Goal: Task Accomplishment & Management: Use online tool/utility

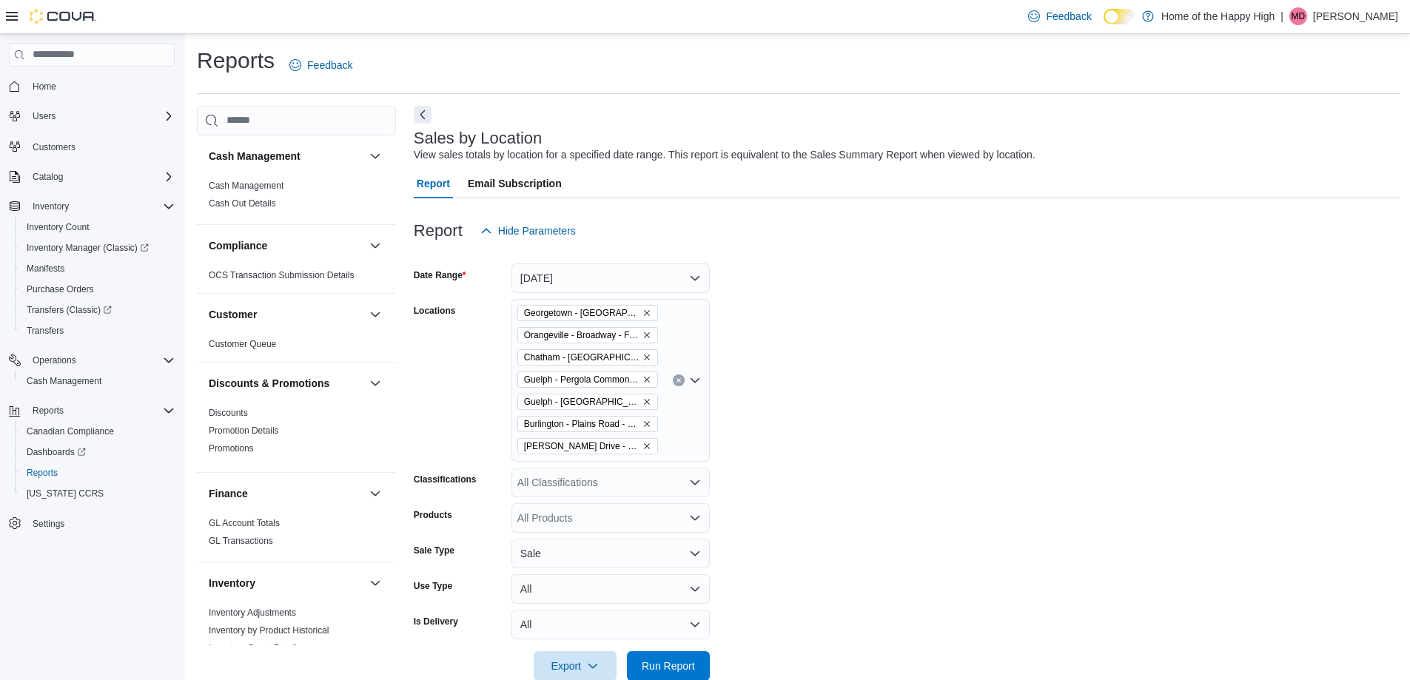
scroll to position [592, 0]
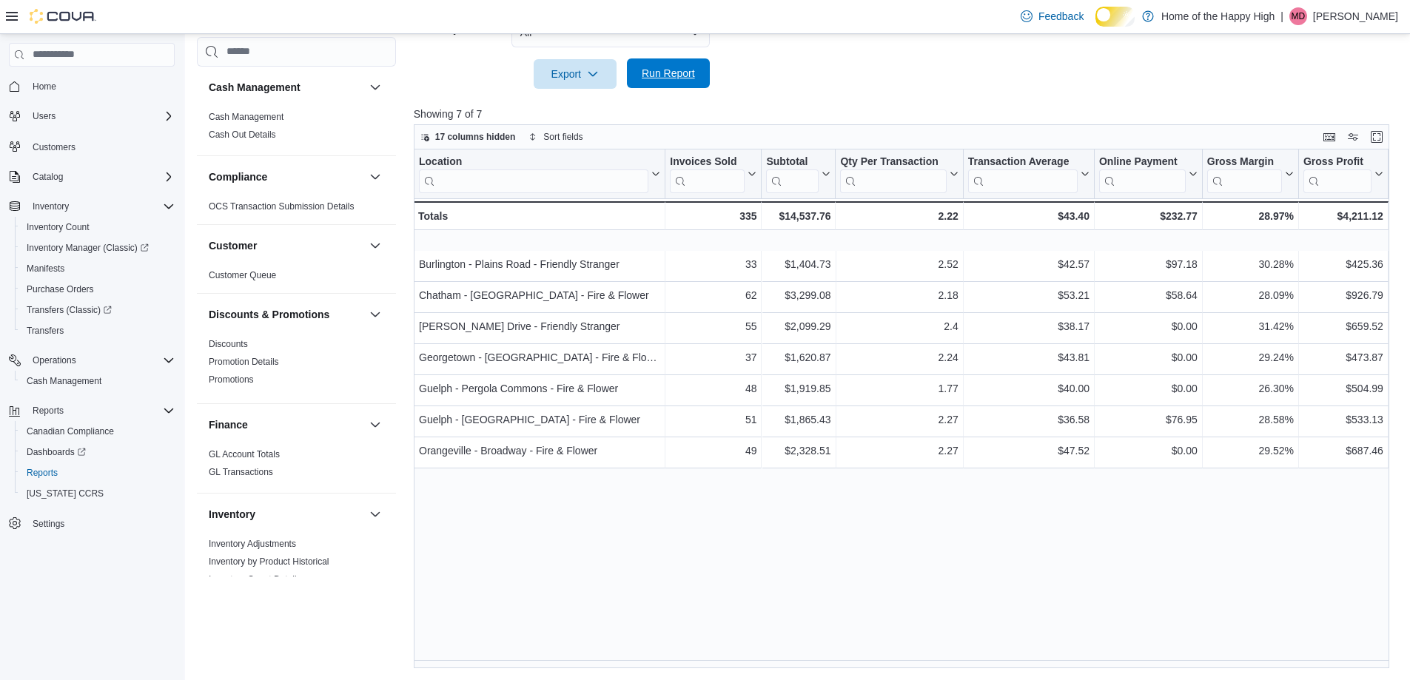
click at [680, 81] on span "Run Report" at bounding box center [668, 73] width 53 height 15
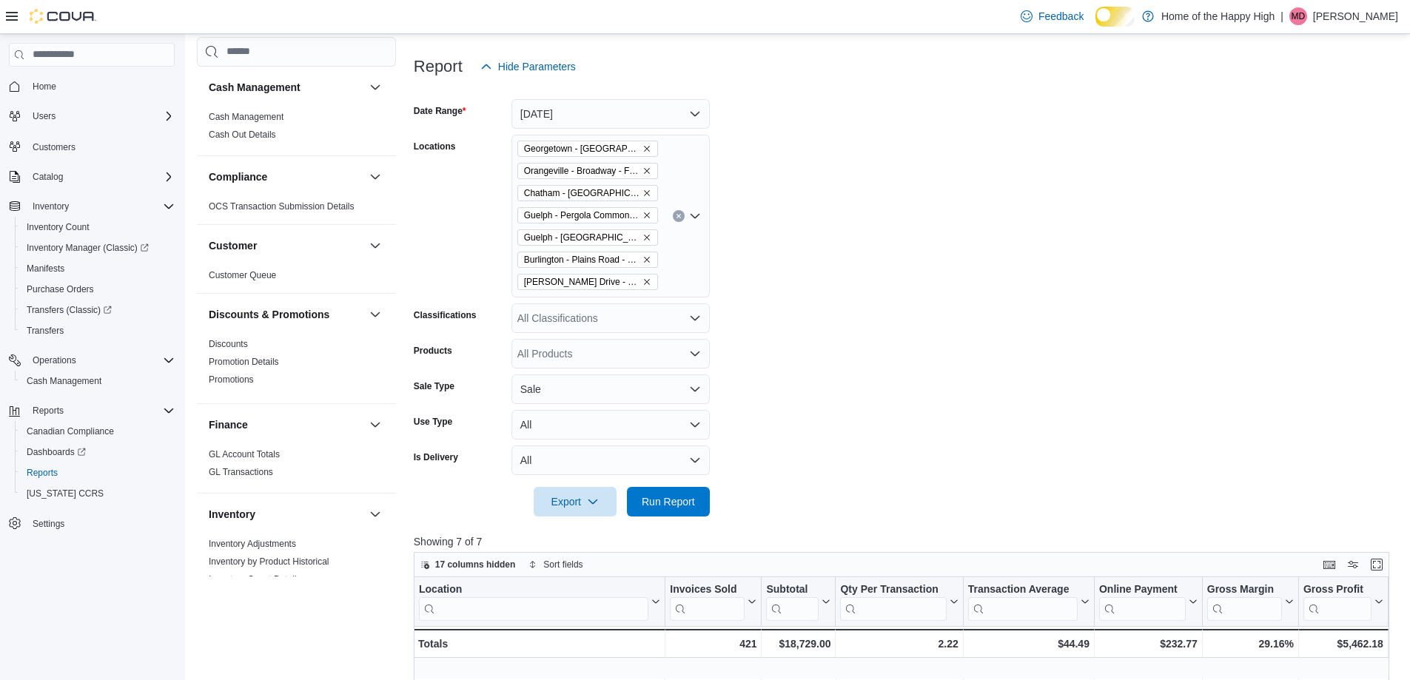
scroll to position [0, 0]
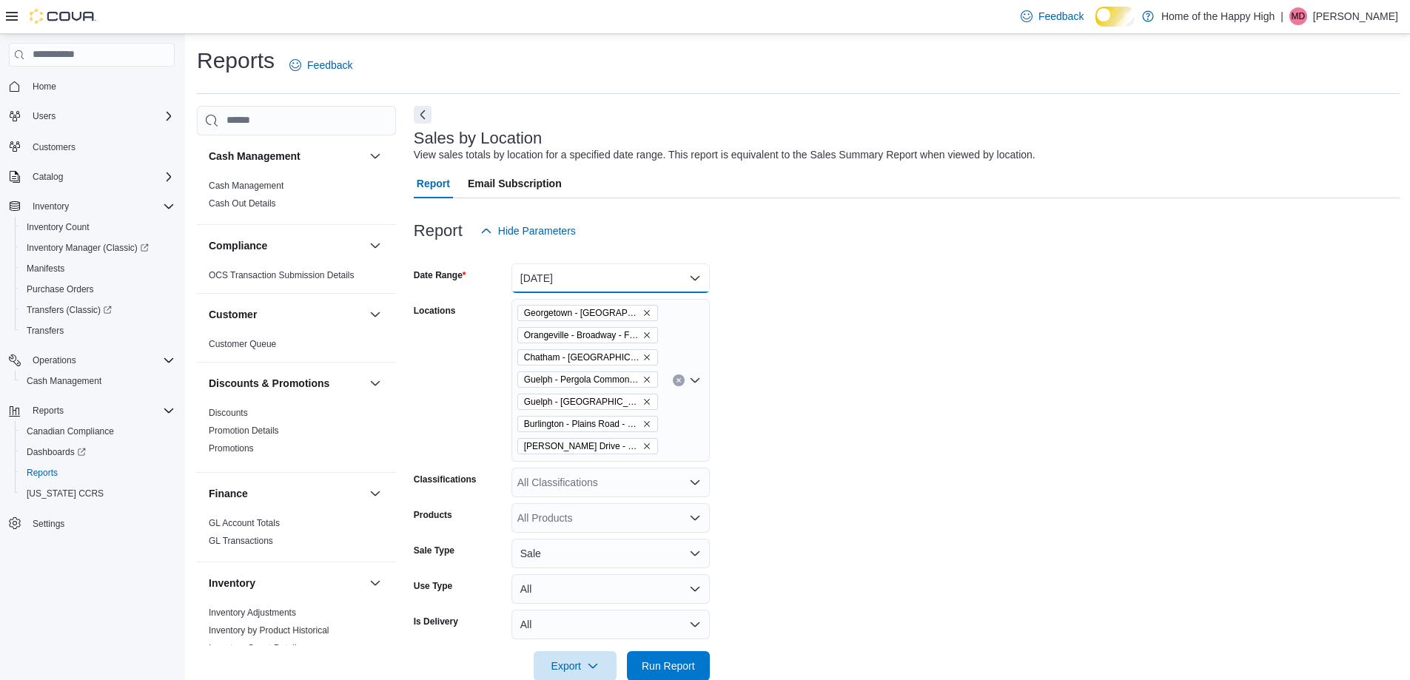
click at [606, 287] on button "[DATE]" at bounding box center [611, 279] width 198 height 30
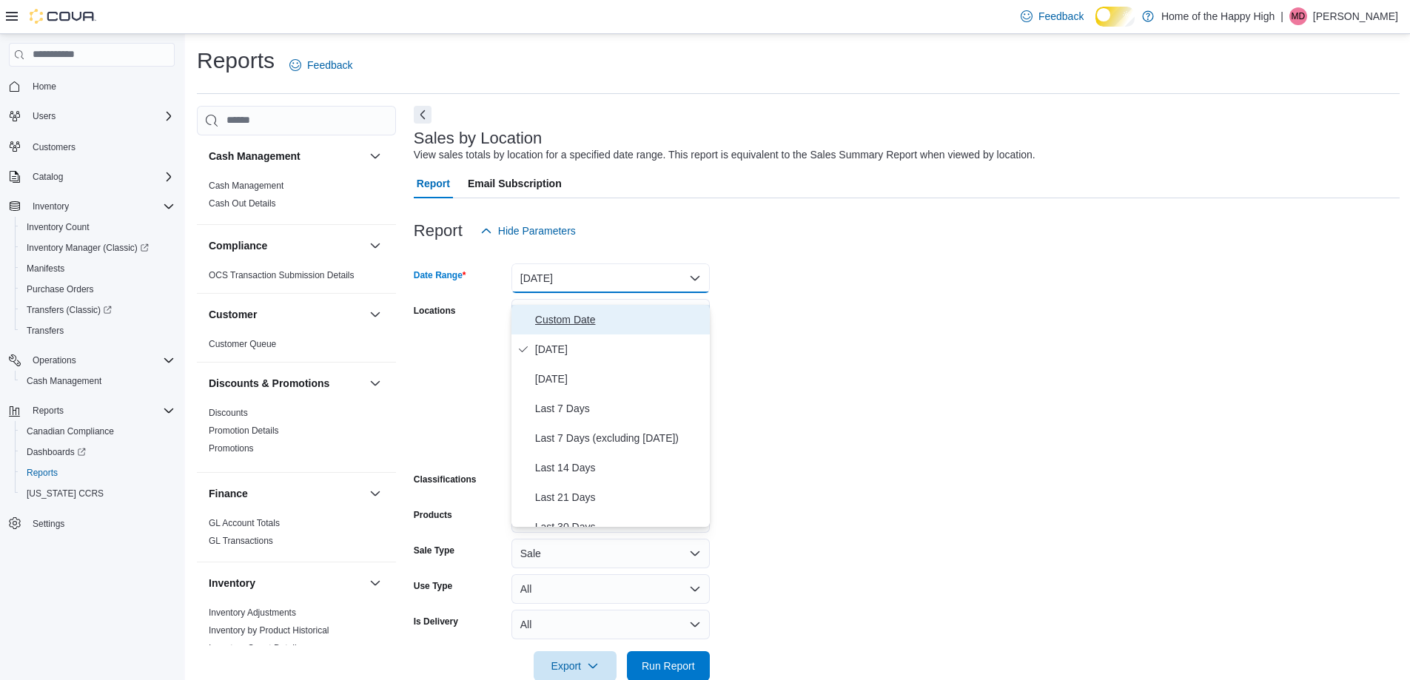
click at [594, 326] on span "Custom Date" at bounding box center [619, 320] width 169 height 18
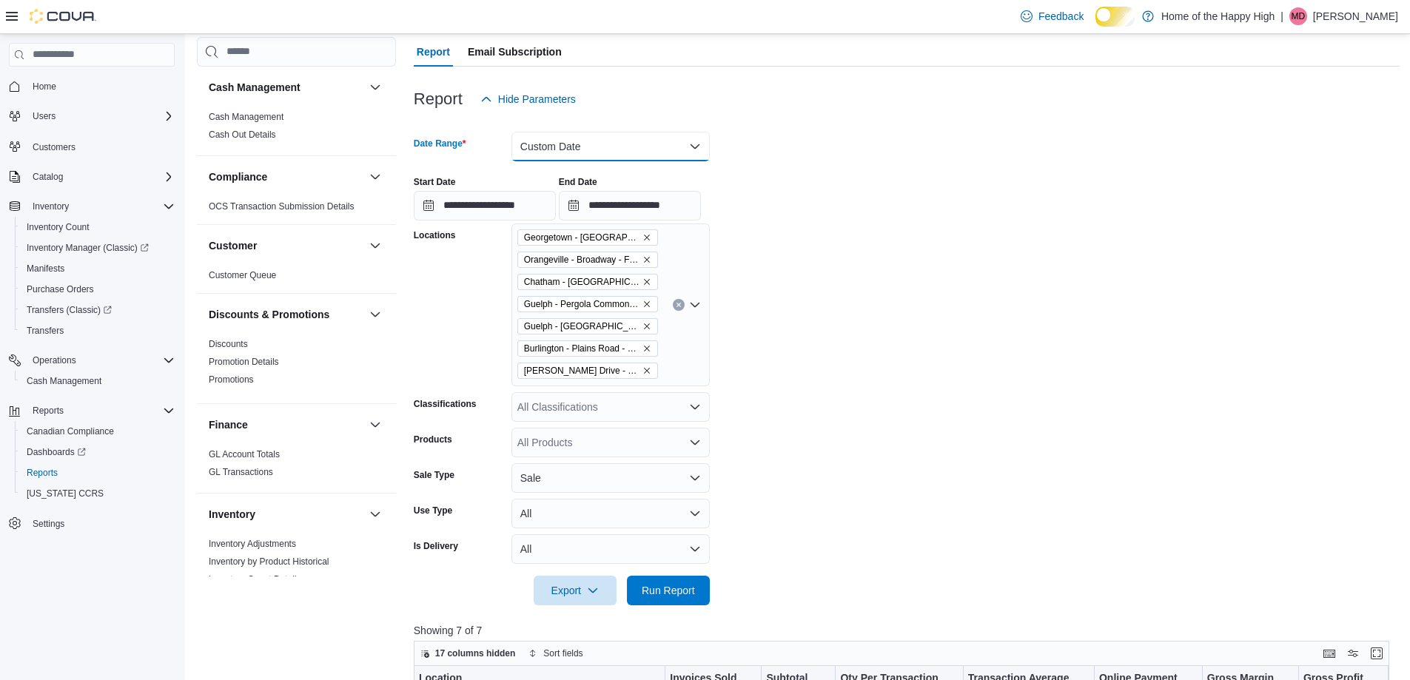
scroll to position [370, 0]
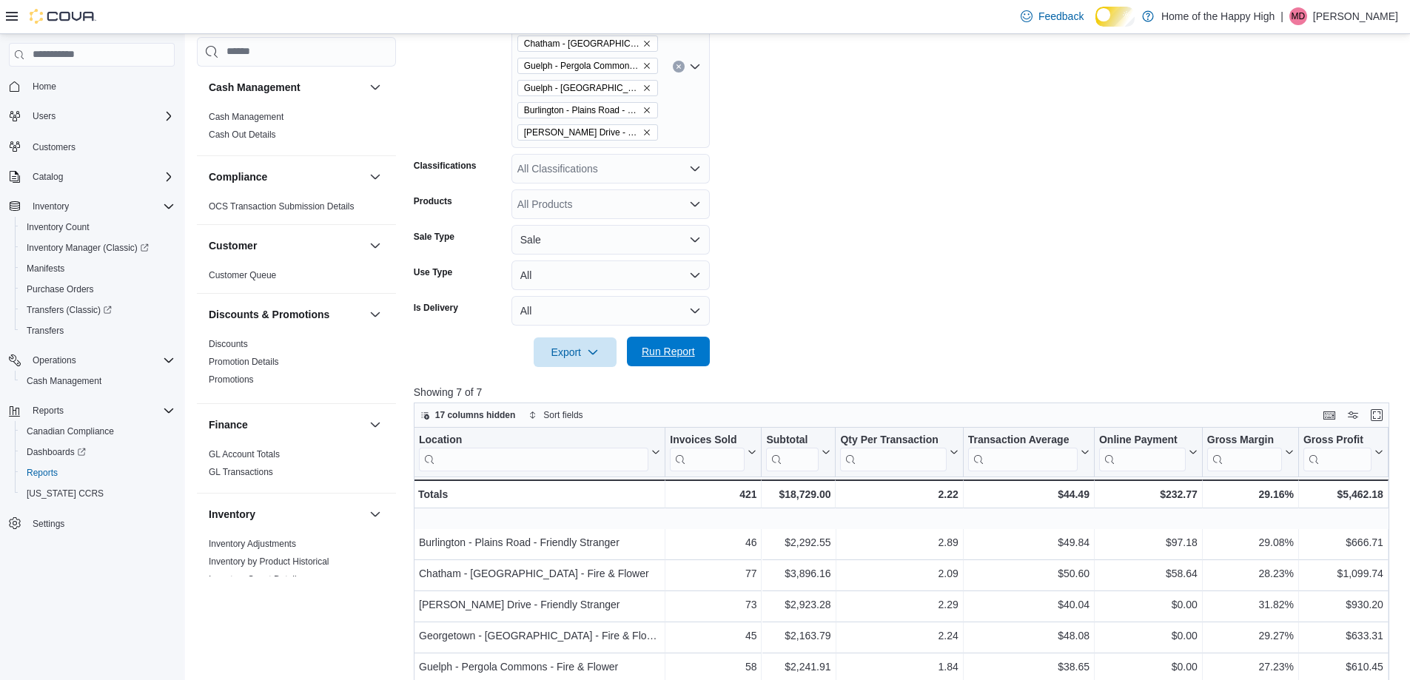
click at [655, 359] on span "Run Report" at bounding box center [668, 351] width 53 height 15
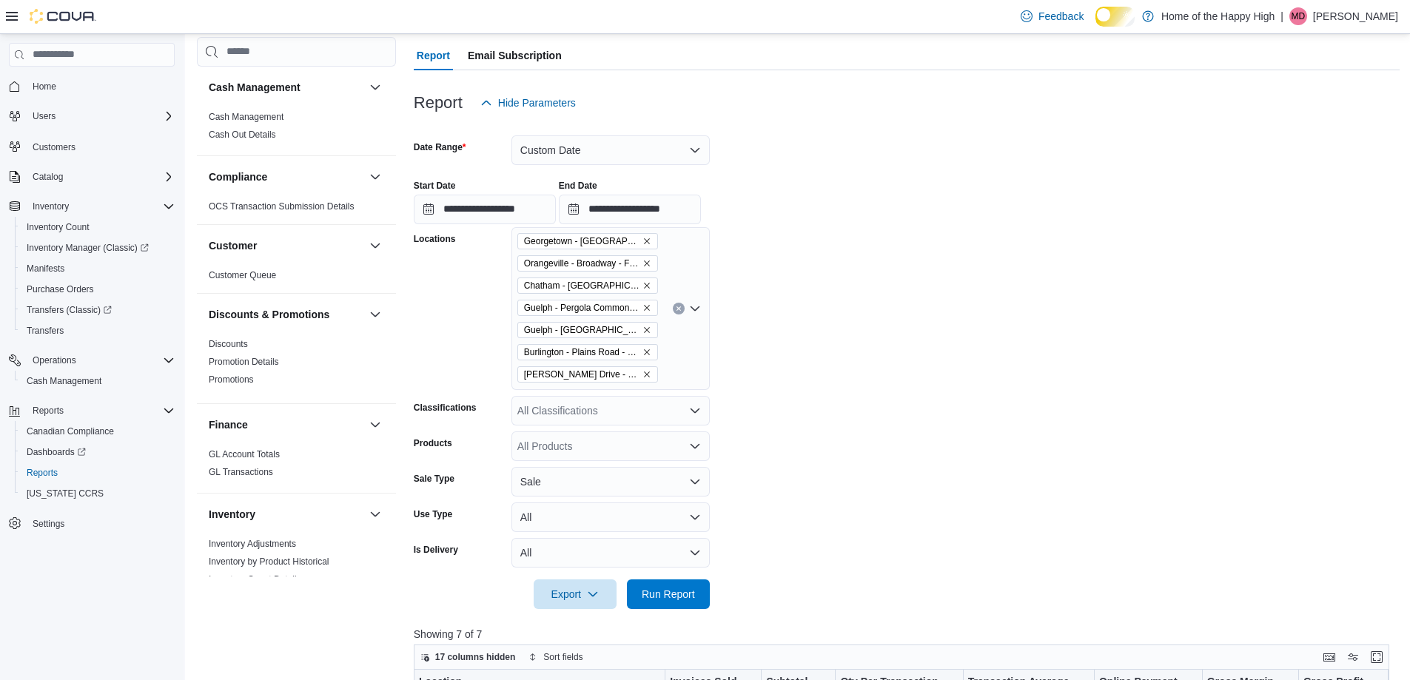
scroll to position [74, 0]
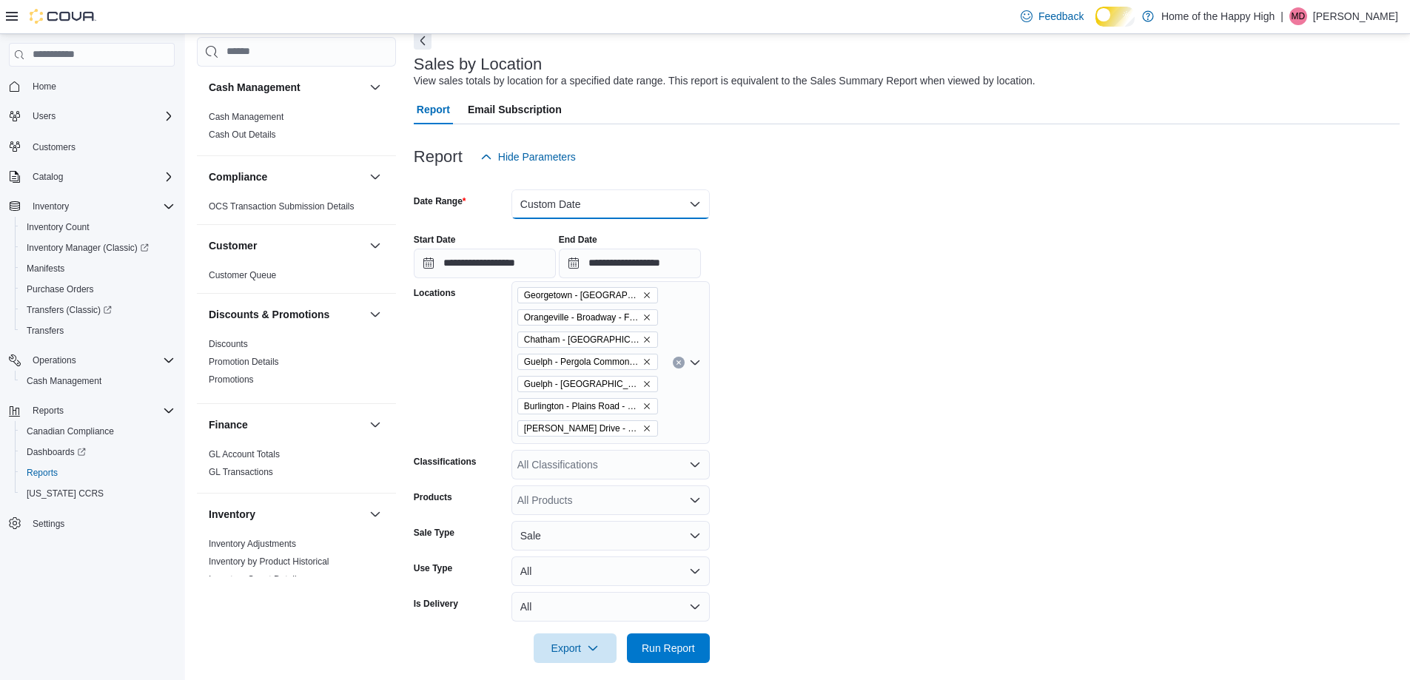
click at [583, 219] on button "Custom Date" at bounding box center [611, 205] width 198 height 30
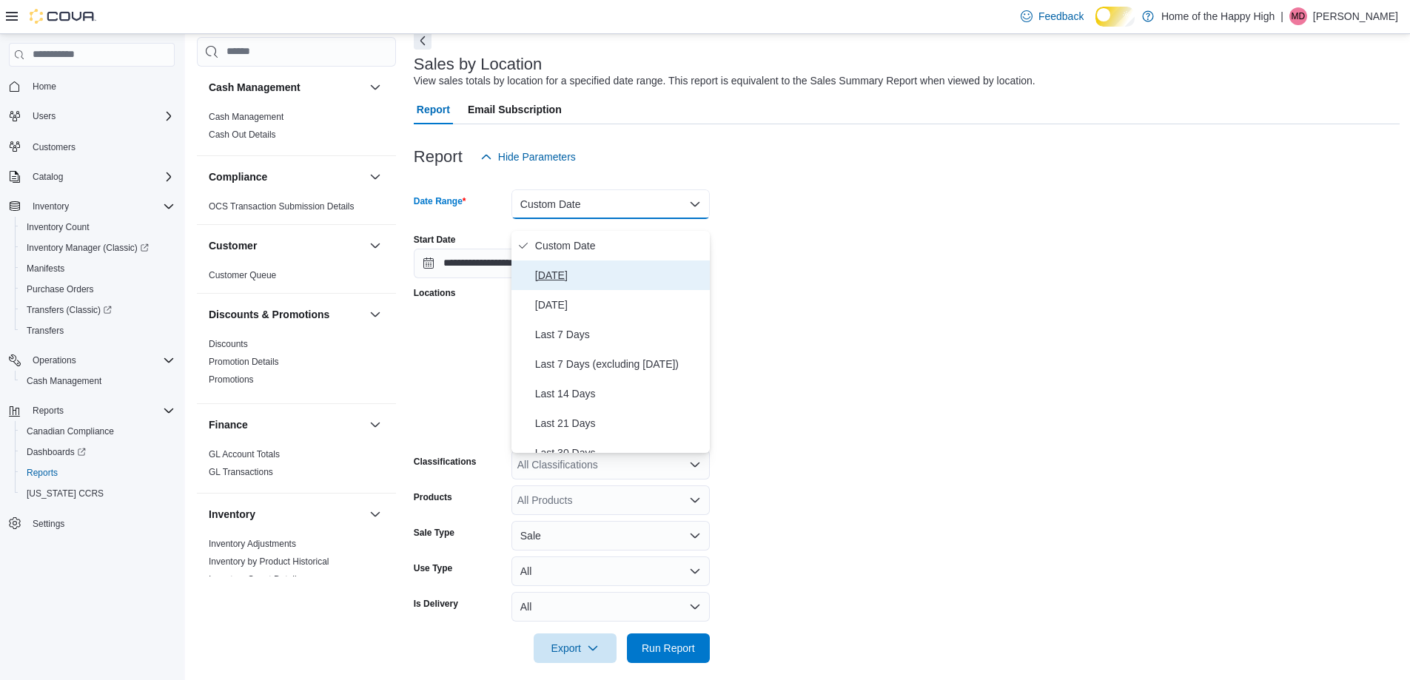
click at [591, 273] on span "[DATE]" at bounding box center [619, 275] width 169 height 18
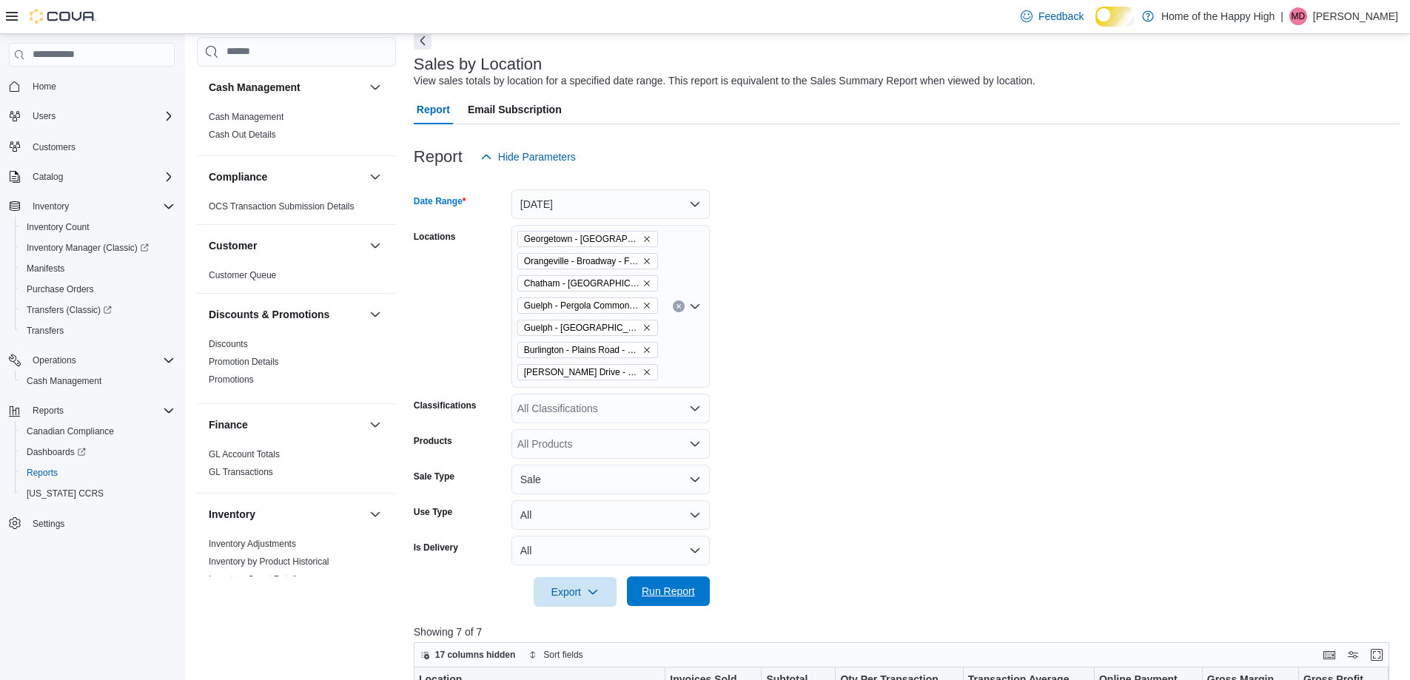
click at [687, 599] on span "Run Report" at bounding box center [668, 591] width 53 height 15
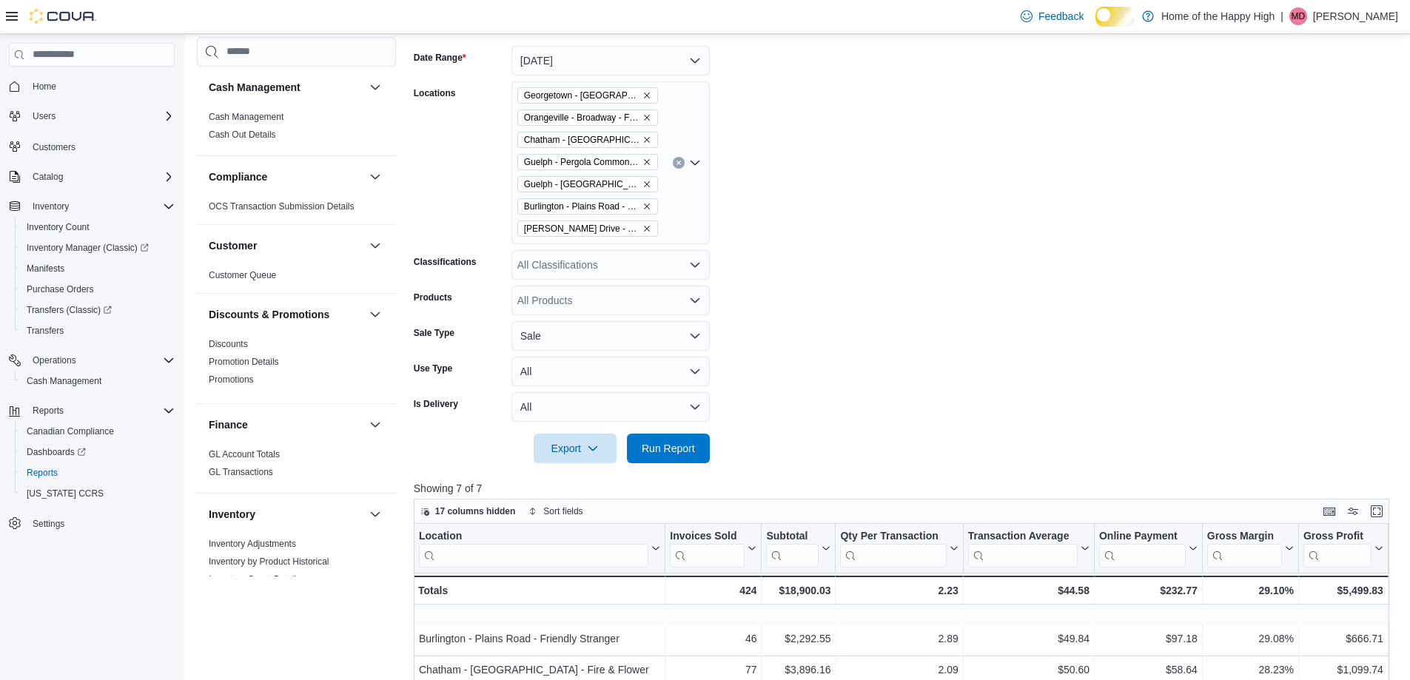
scroll to position [370, 0]
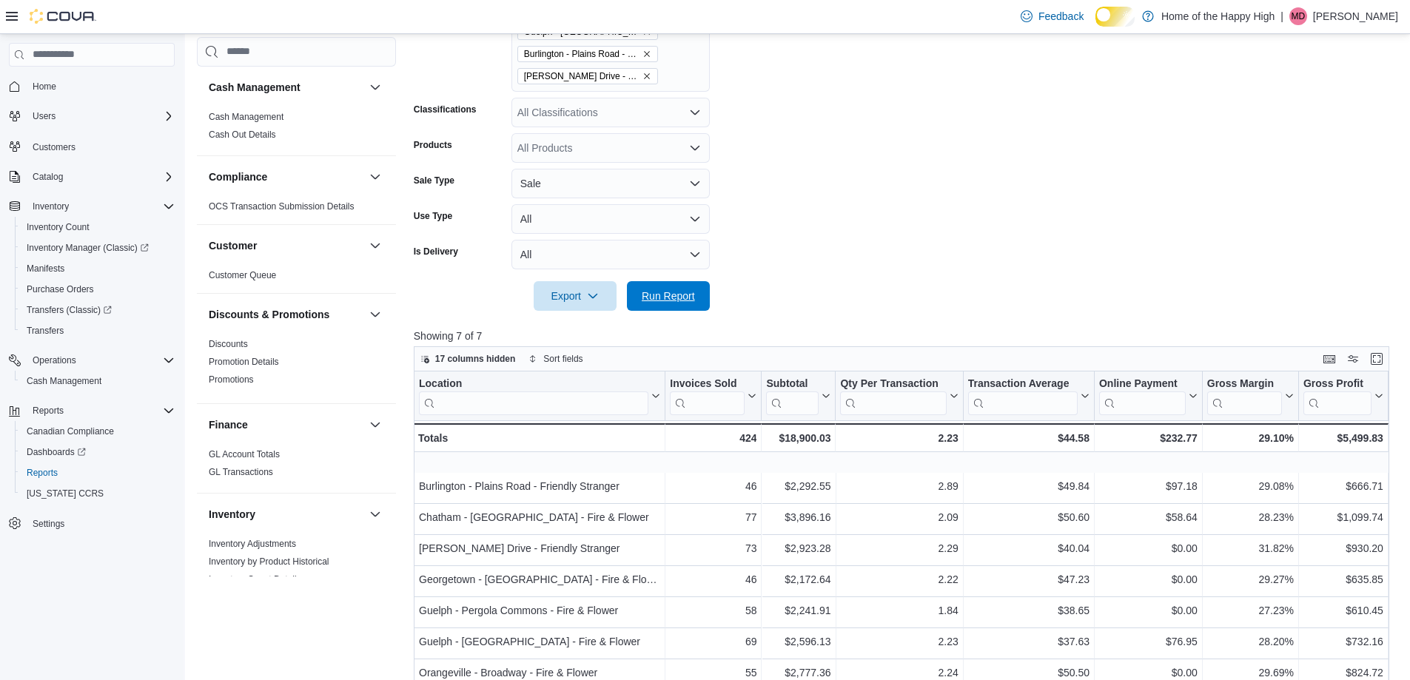
click at [642, 299] on span "Run Report" at bounding box center [668, 296] width 53 height 15
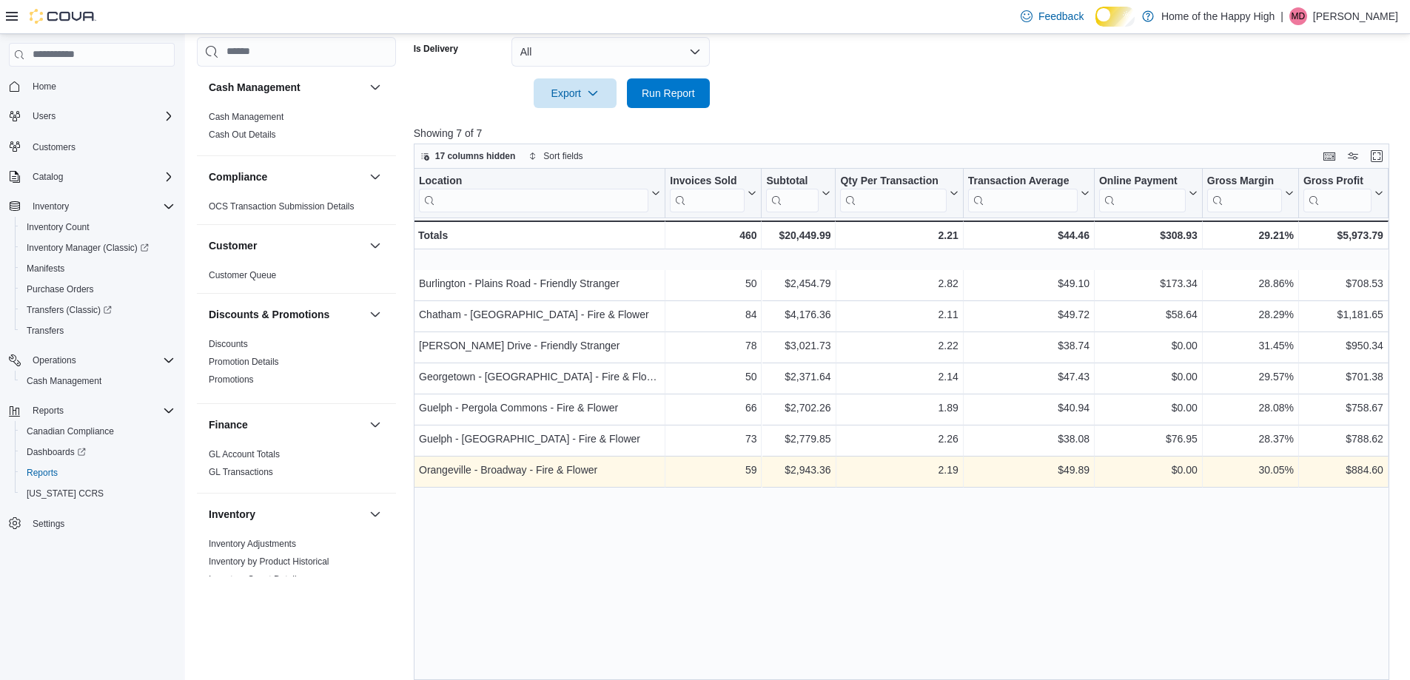
scroll to position [592, 0]
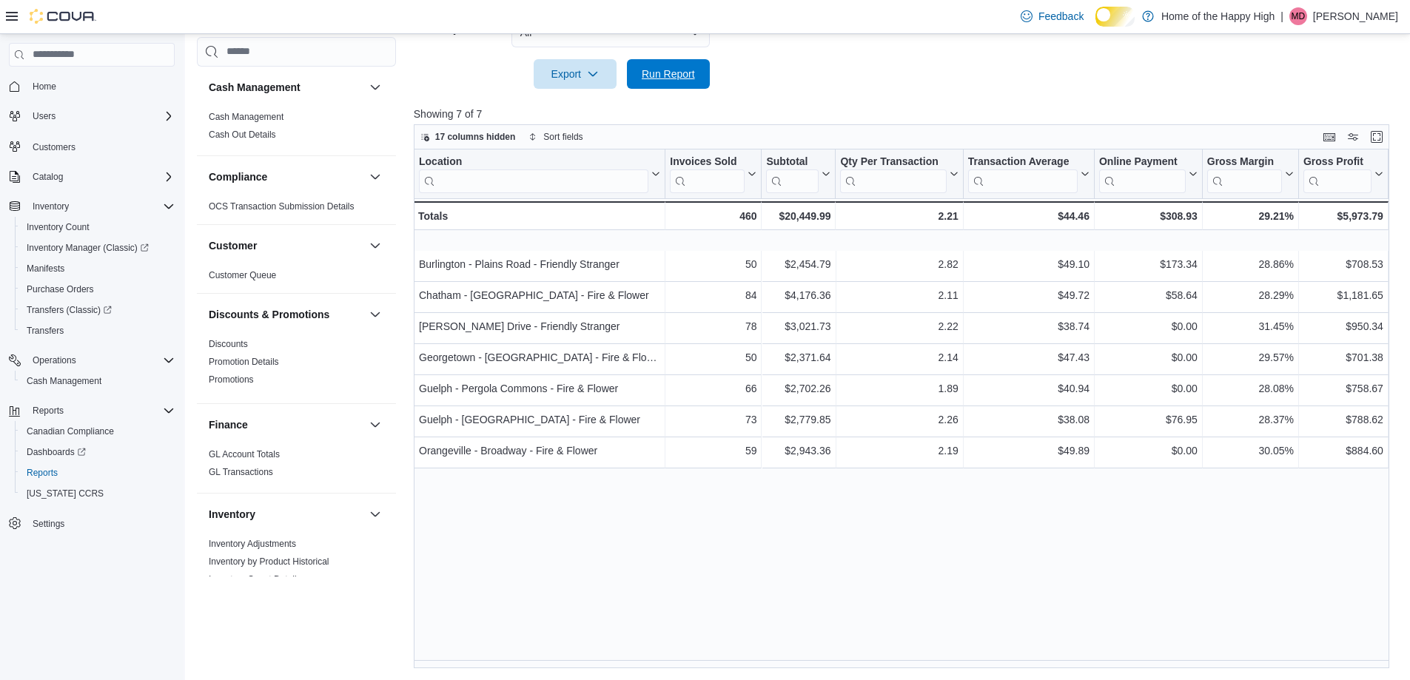
click at [681, 81] on span "Run Report" at bounding box center [668, 74] width 53 height 15
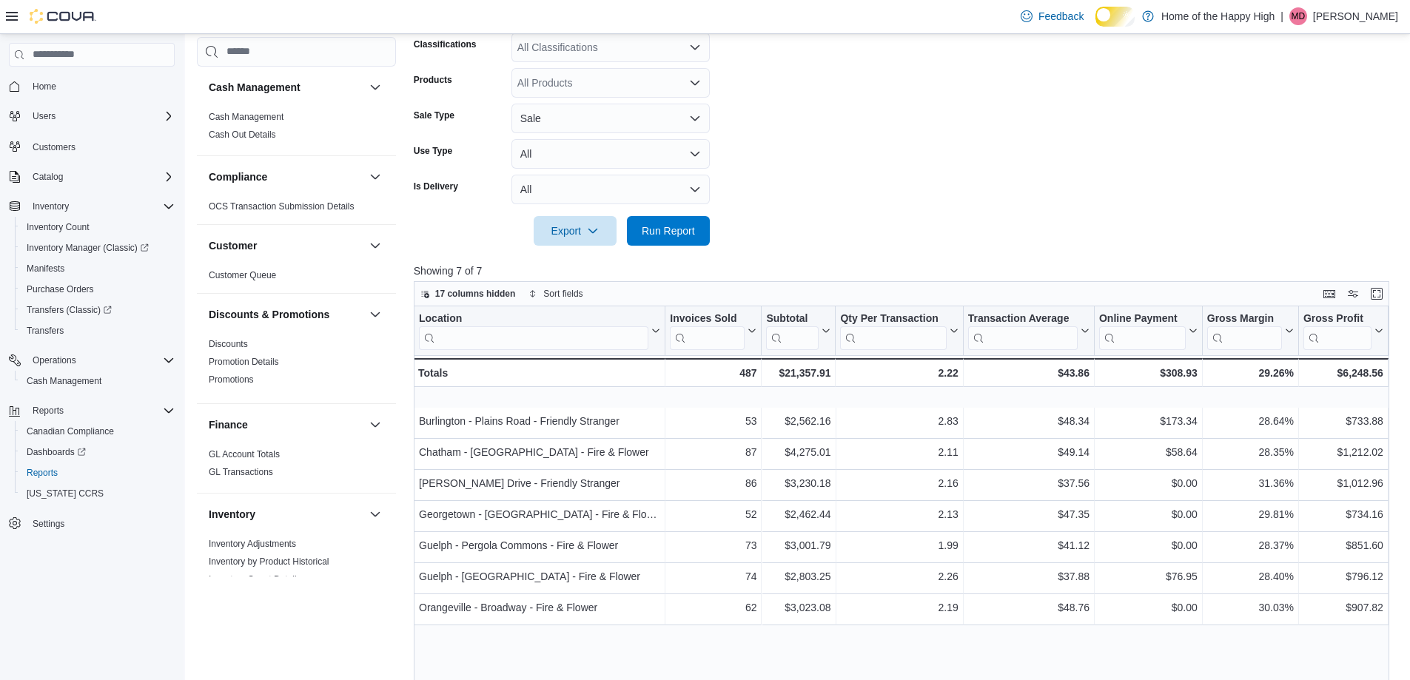
scroll to position [148, 0]
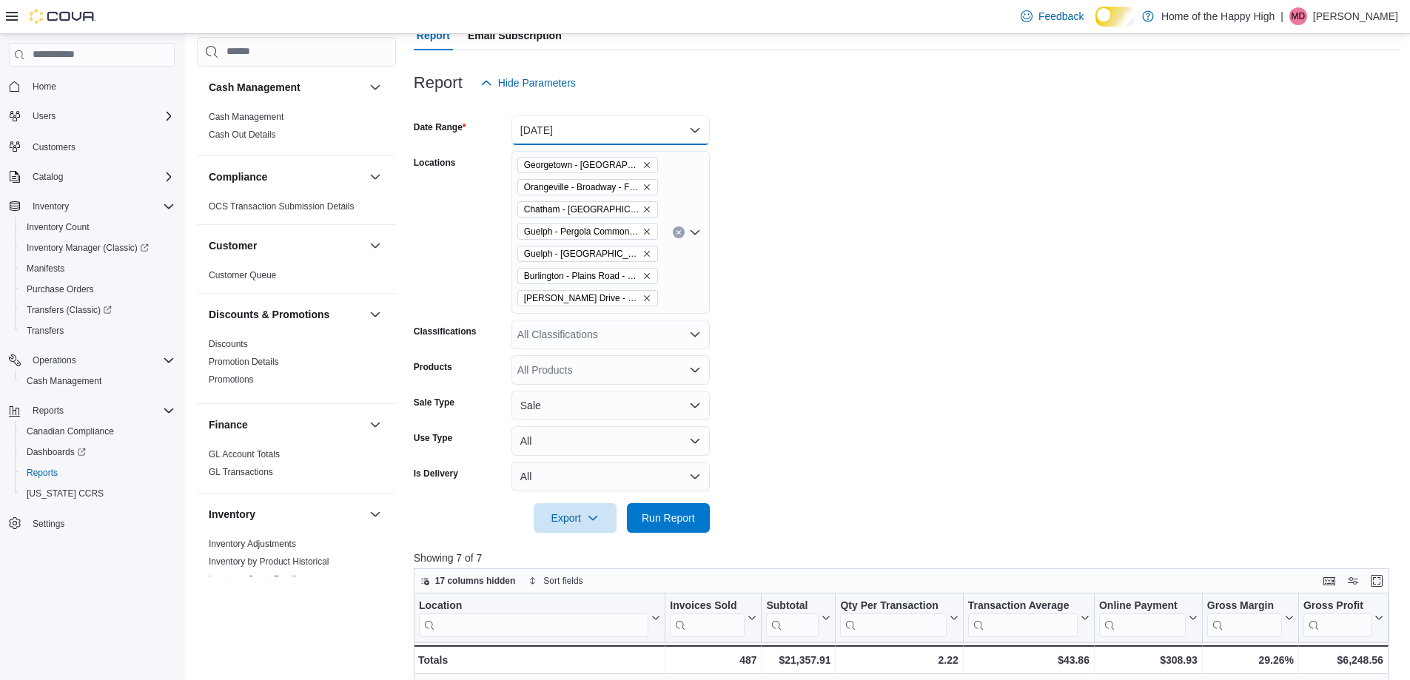
click at [548, 138] on button "[DATE]" at bounding box center [611, 130] width 198 height 30
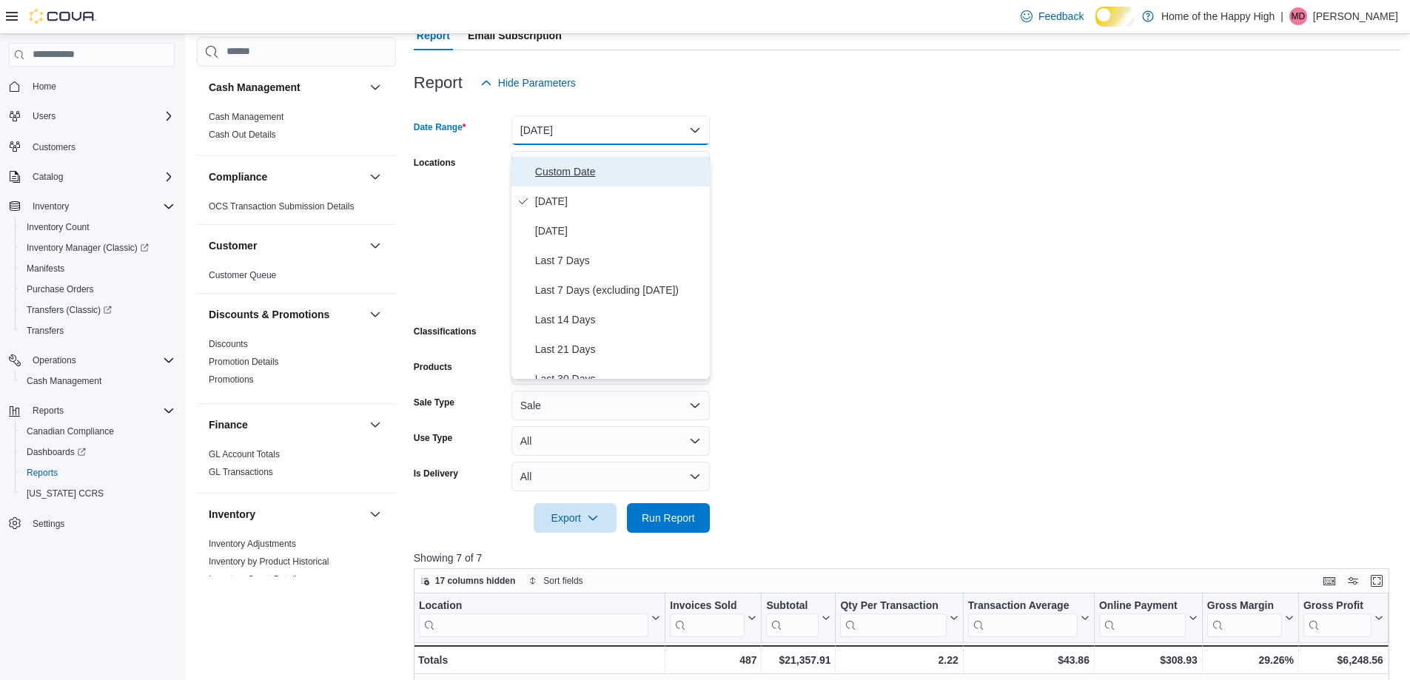
click at [551, 169] on span "Custom Date" at bounding box center [619, 172] width 169 height 18
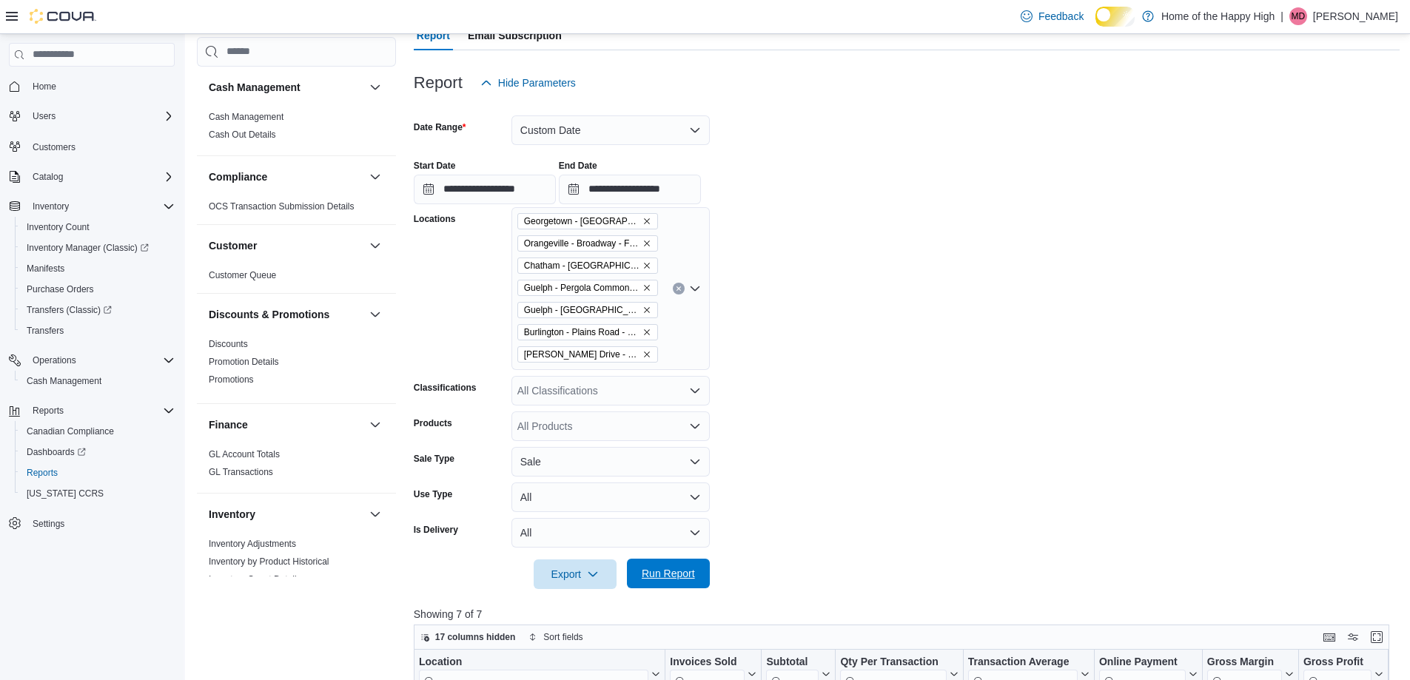
click at [671, 581] on span "Run Report" at bounding box center [668, 573] width 53 height 15
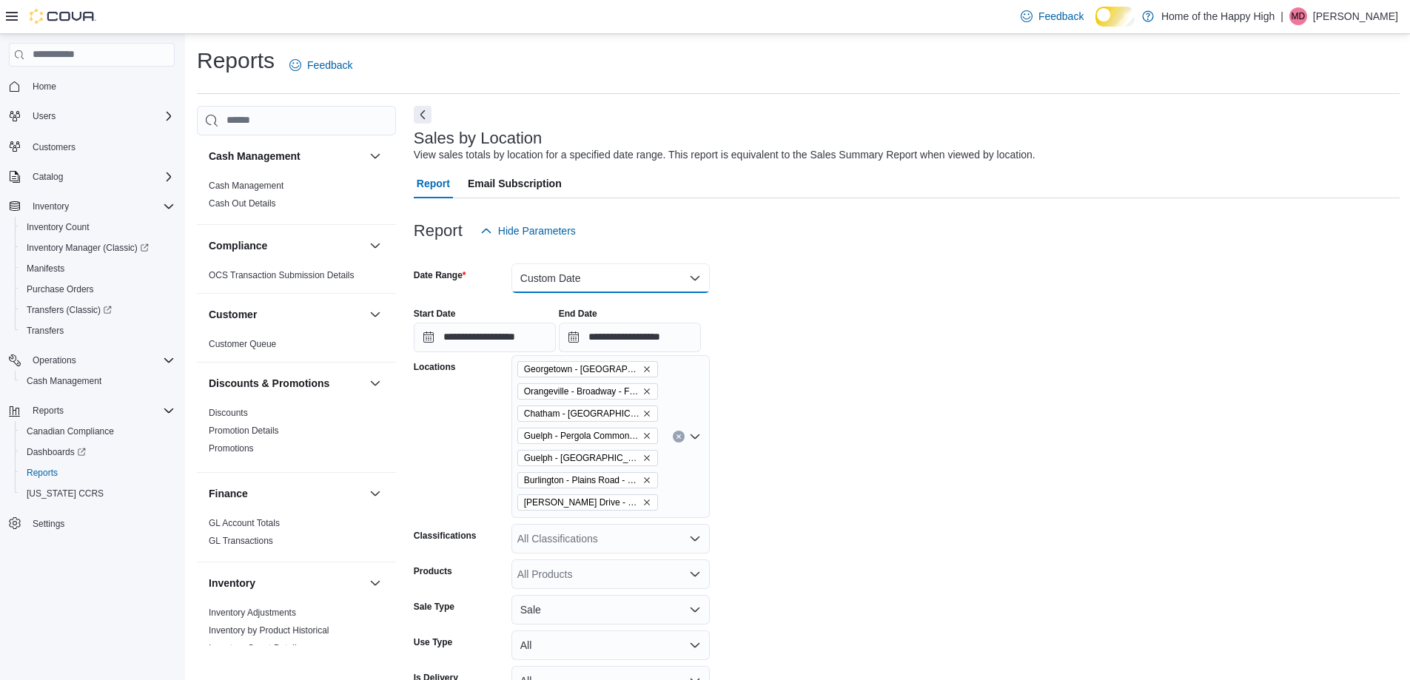
click at [560, 276] on button "Custom Date" at bounding box center [611, 279] width 198 height 30
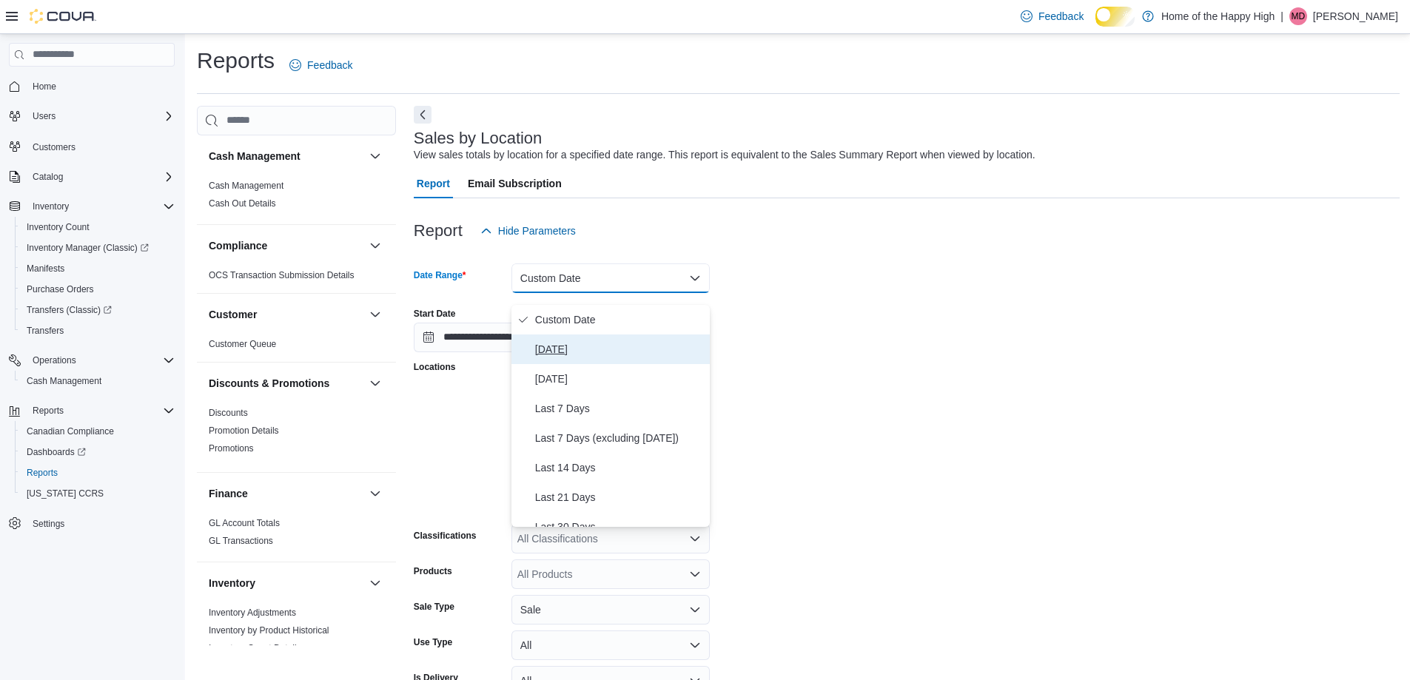
click at [579, 343] on button "[DATE]" at bounding box center [611, 350] width 198 height 30
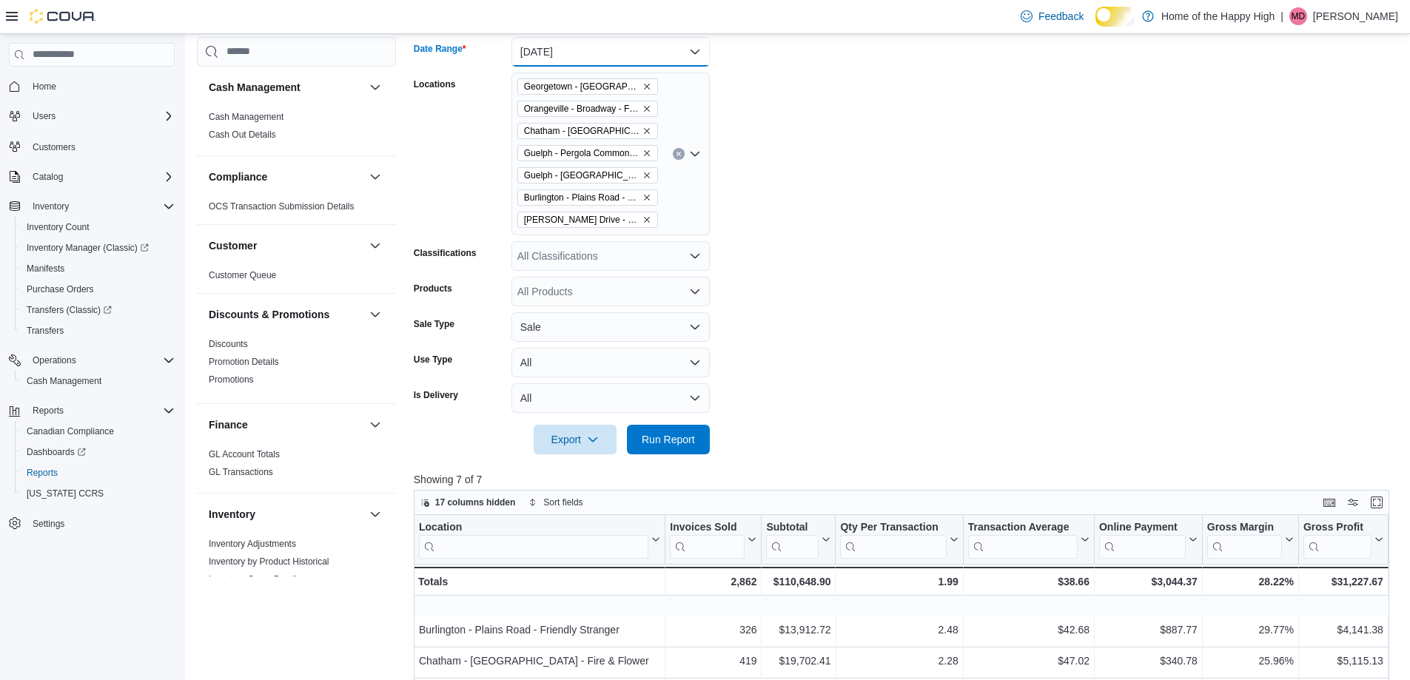
scroll to position [370, 0]
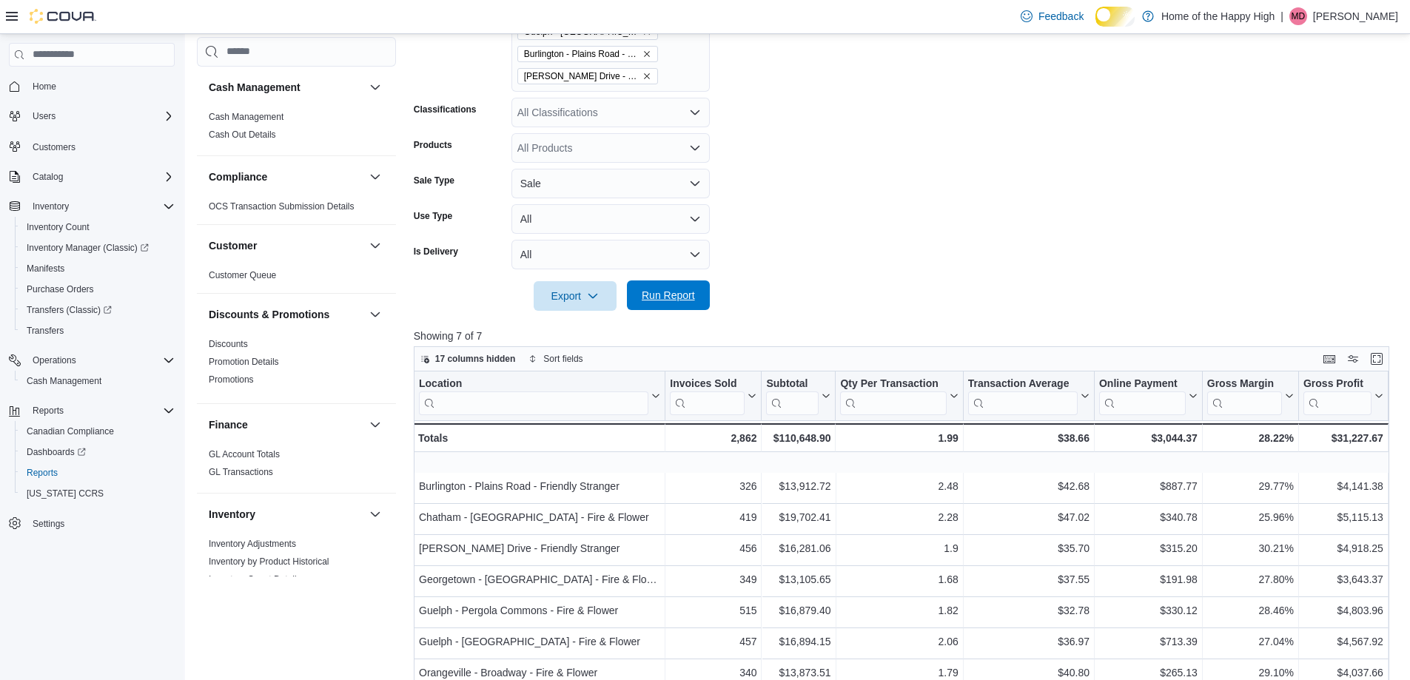
click at [675, 303] on span "Run Report" at bounding box center [668, 295] width 53 height 15
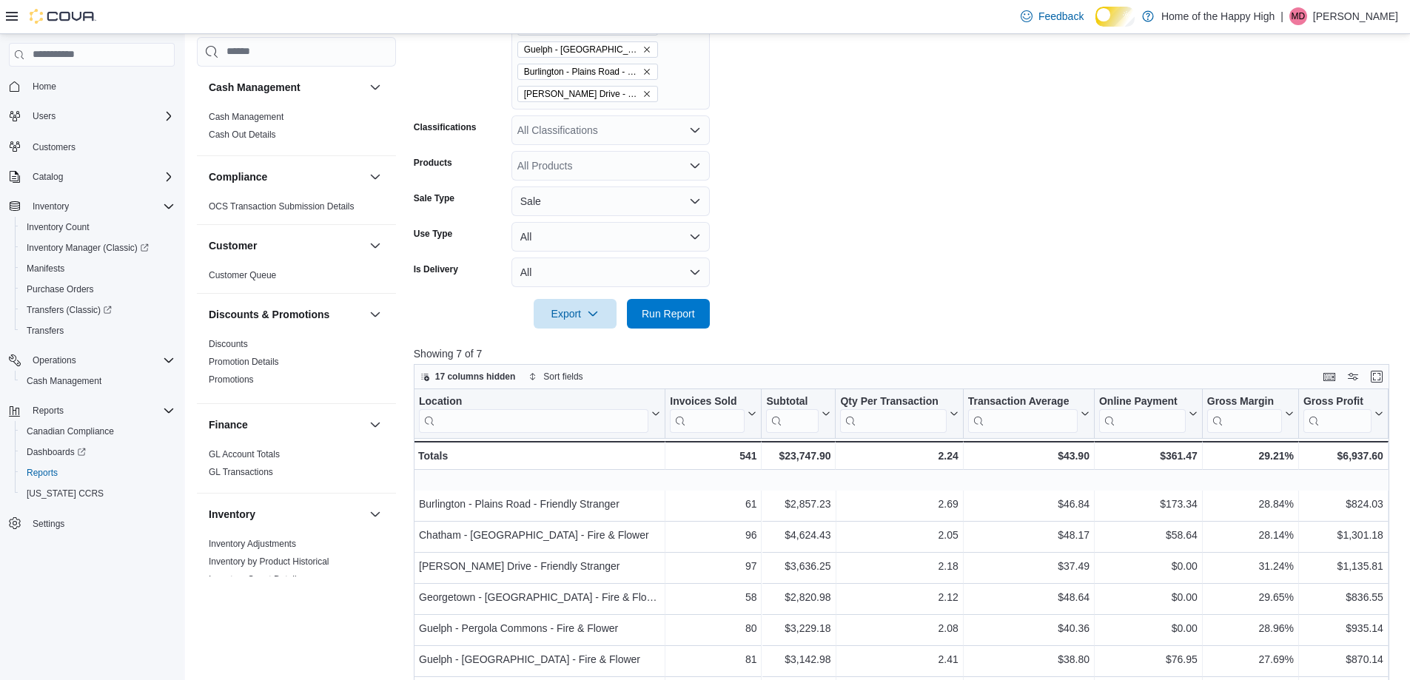
scroll to position [222, 0]
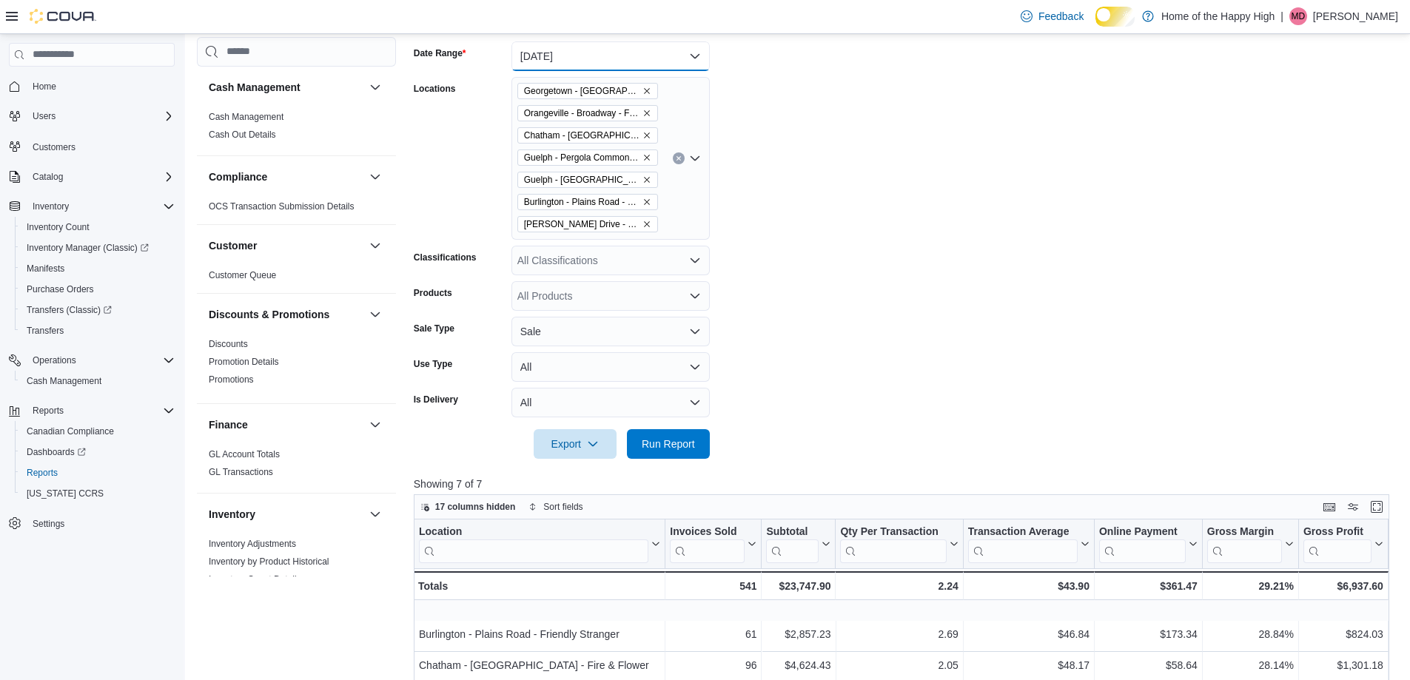
click at [571, 61] on button "[DATE]" at bounding box center [611, 56] width 198 height 30
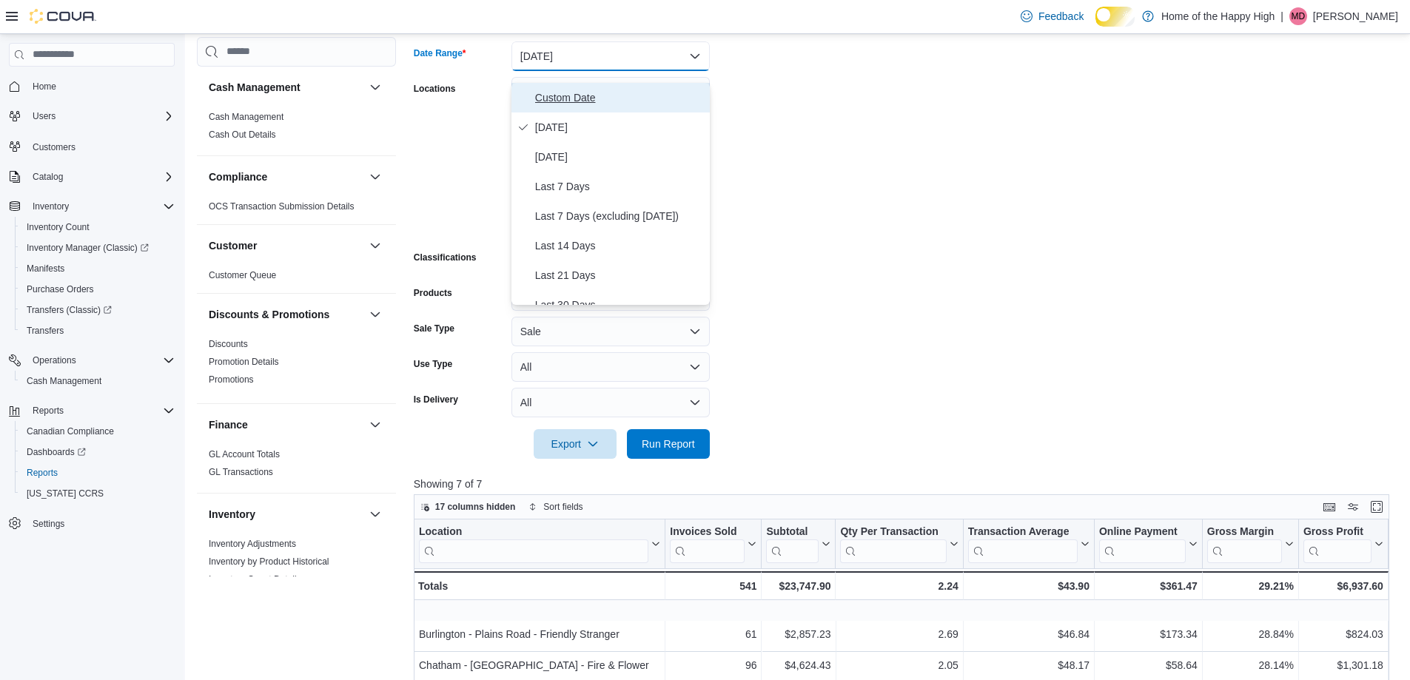
click at [571, 96] on span "Custom Date" at bounding box center [619, 98] width 169 height 18
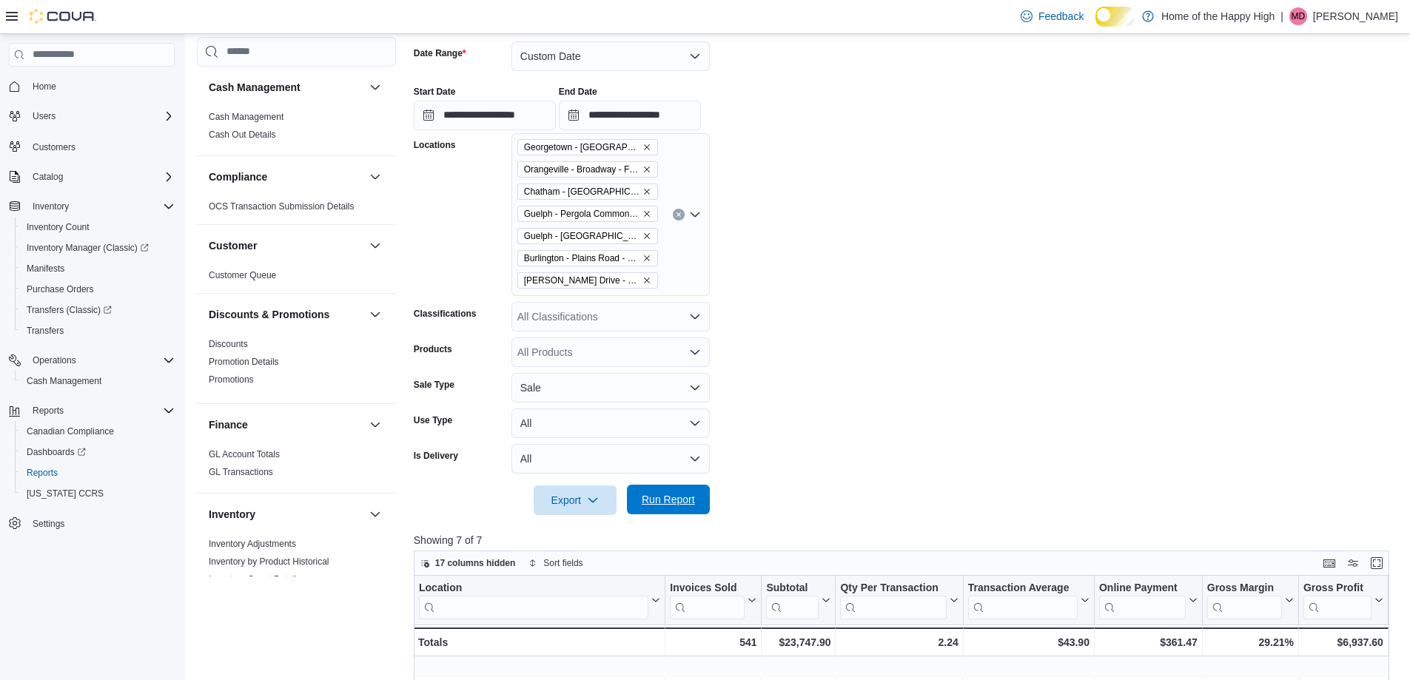
click at [674, 507] on span "Run Report" at bounding box center [668, 499] width 53 height 15
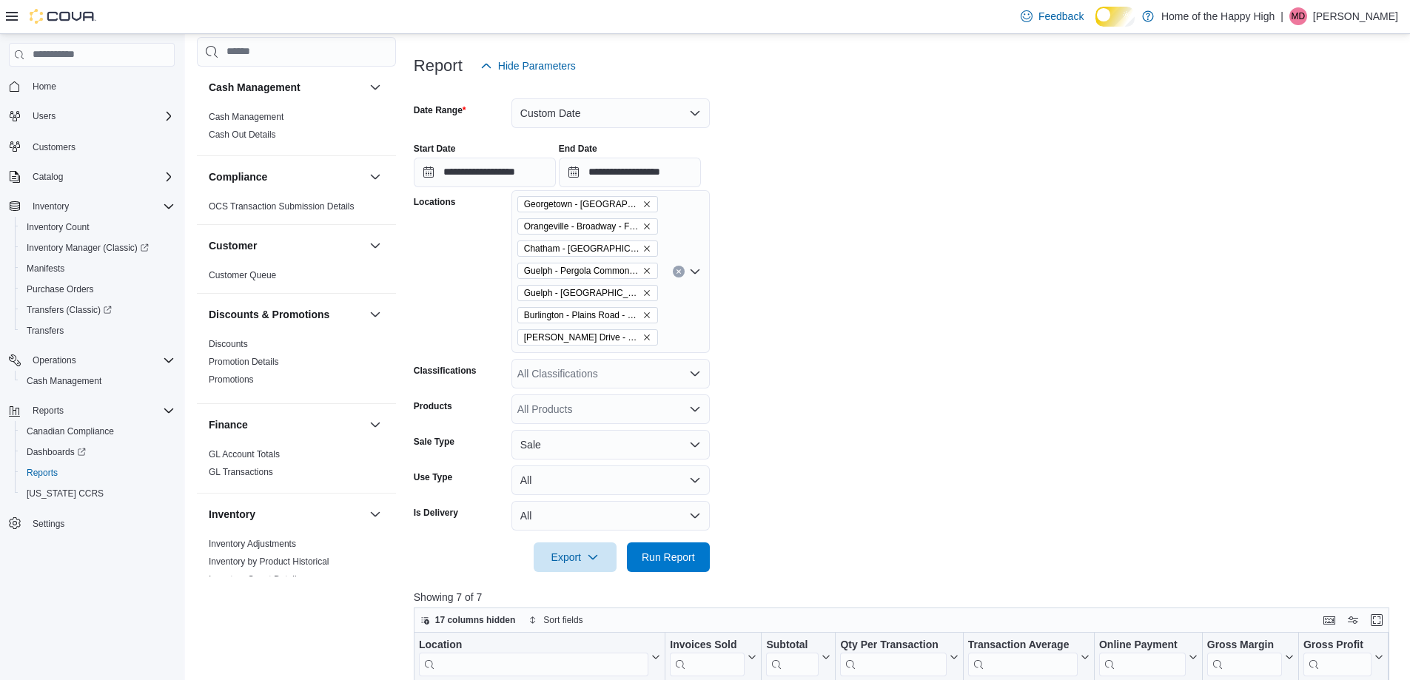
scroll to position [148, 0]
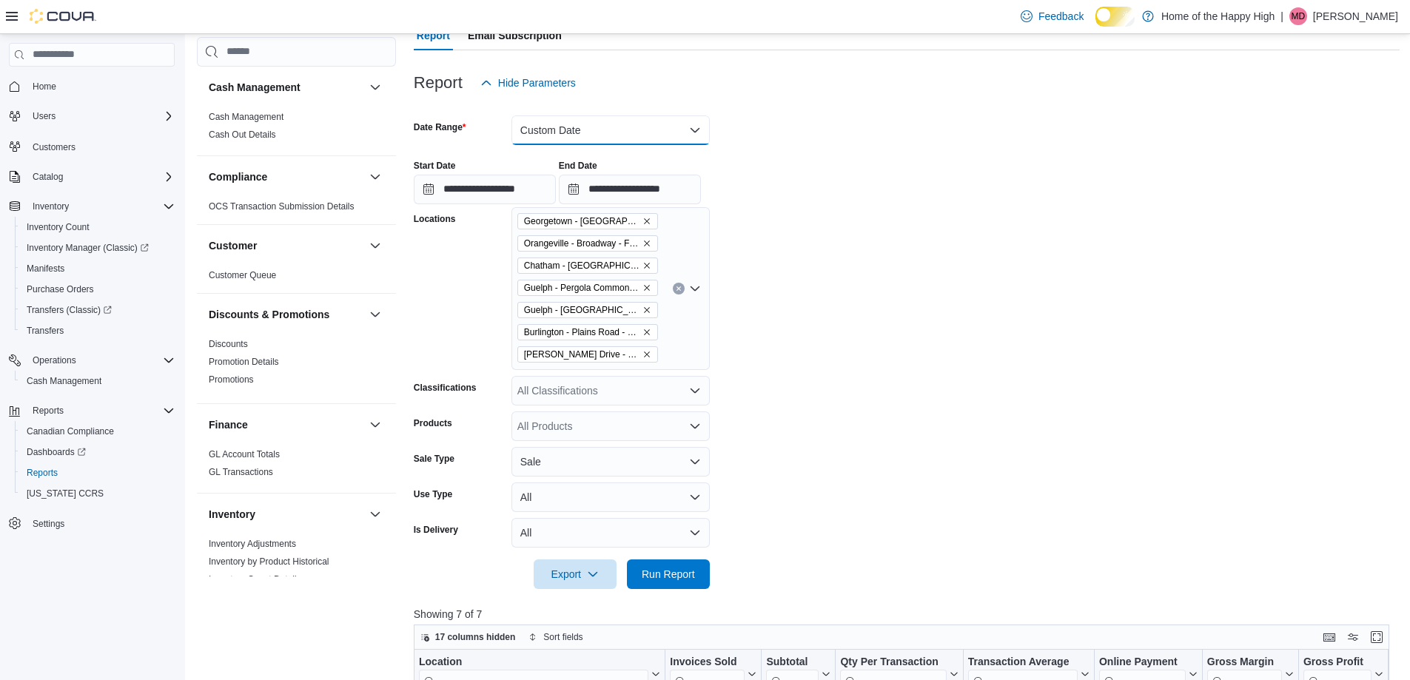
click at [589, 145] on button "Custom Date" at bounding box center [611, 130] width 198 height 30
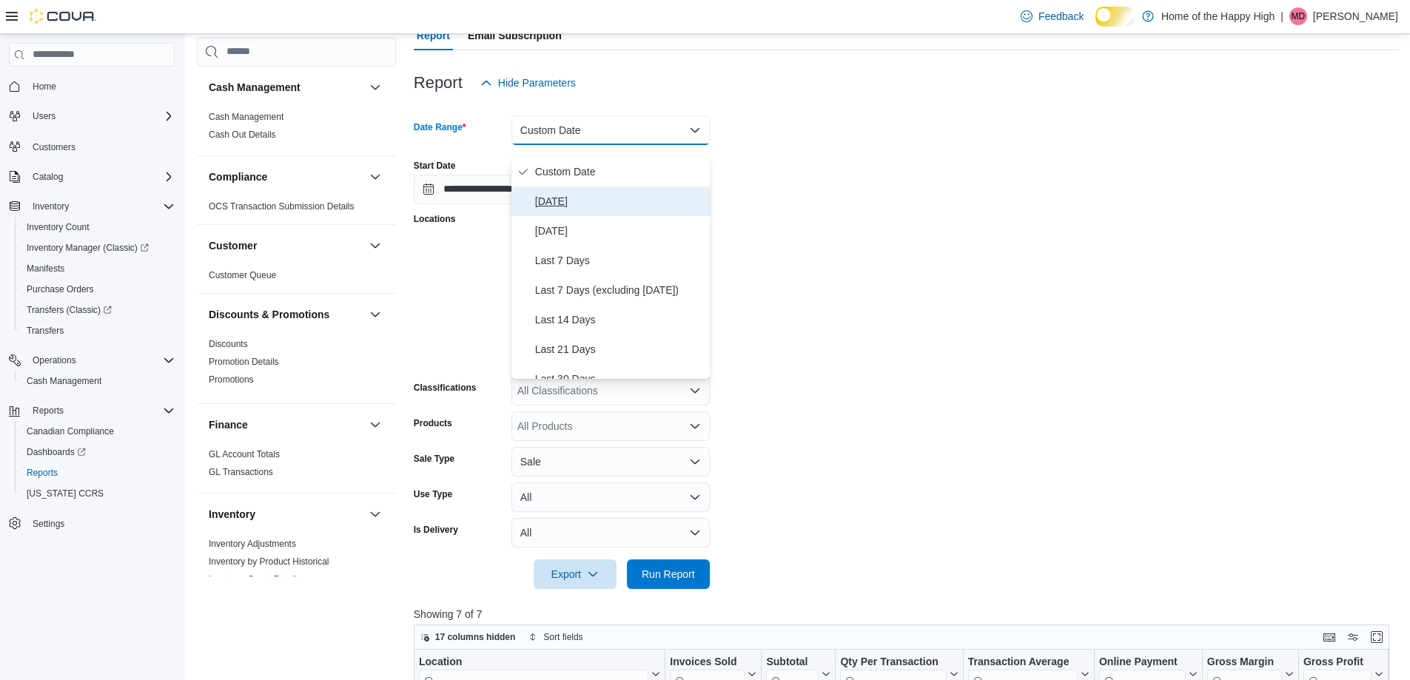
click at [570, 207] on span "[DATE]" at bounding box center [619, 201] width 169 height 18
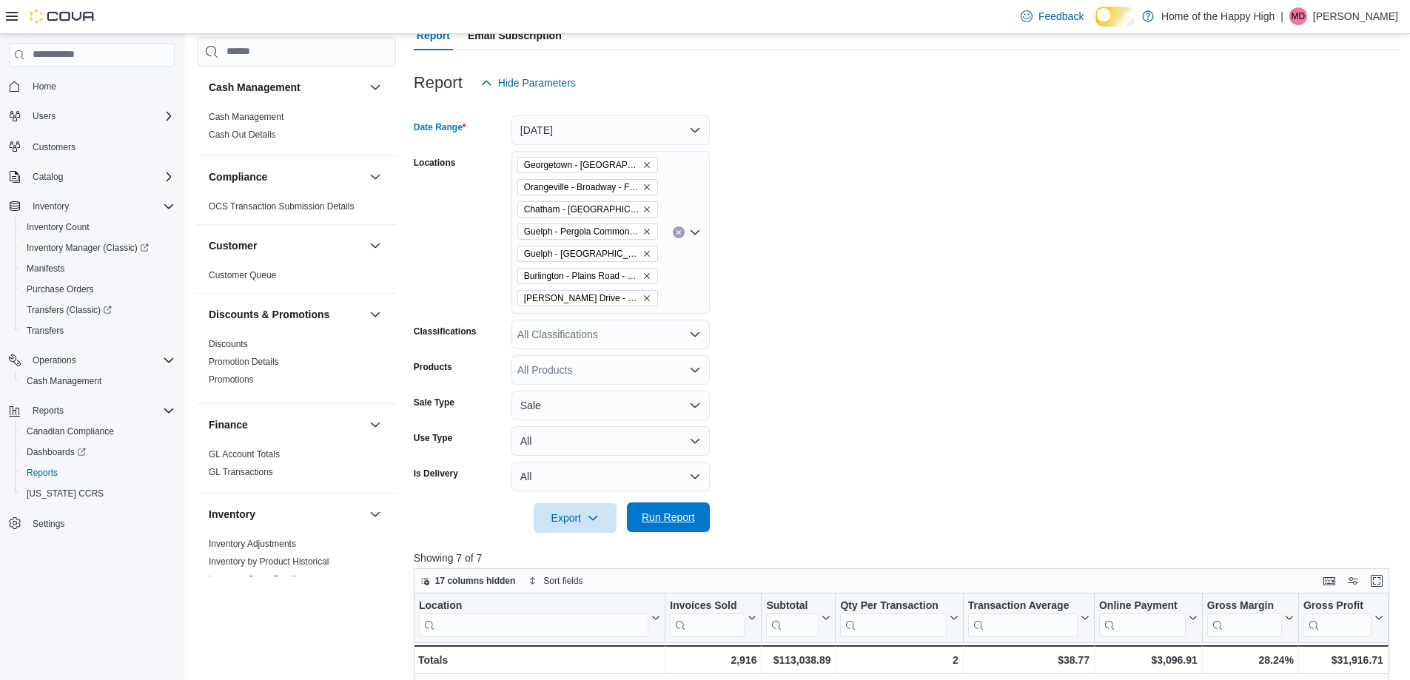
click at [644, 525] on span "Run Report" at bounding box center [668, 517] width 53 height 15
